Goal: Information Seeking & Learning: Learn about a topic

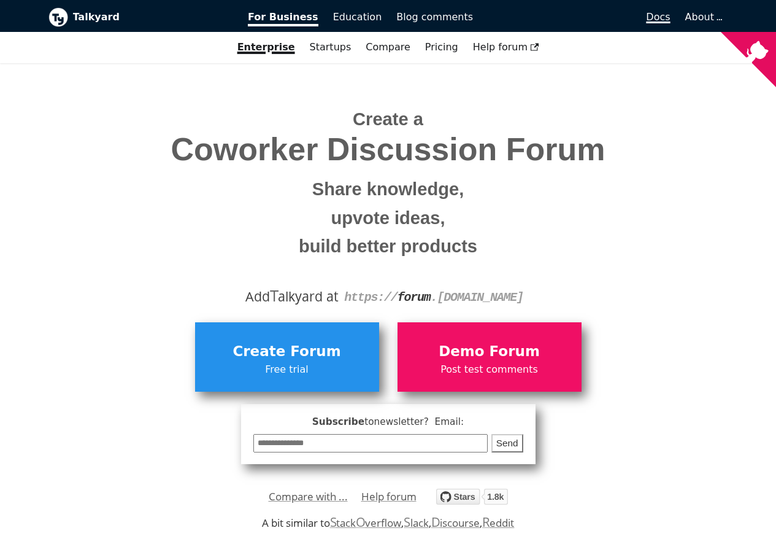
click at [661, 17] on span "Docs" at bounding box center [658, 17] width 24 height 12
